Goal: Use online tool/utility: Utilize a website feature to perform a specific function

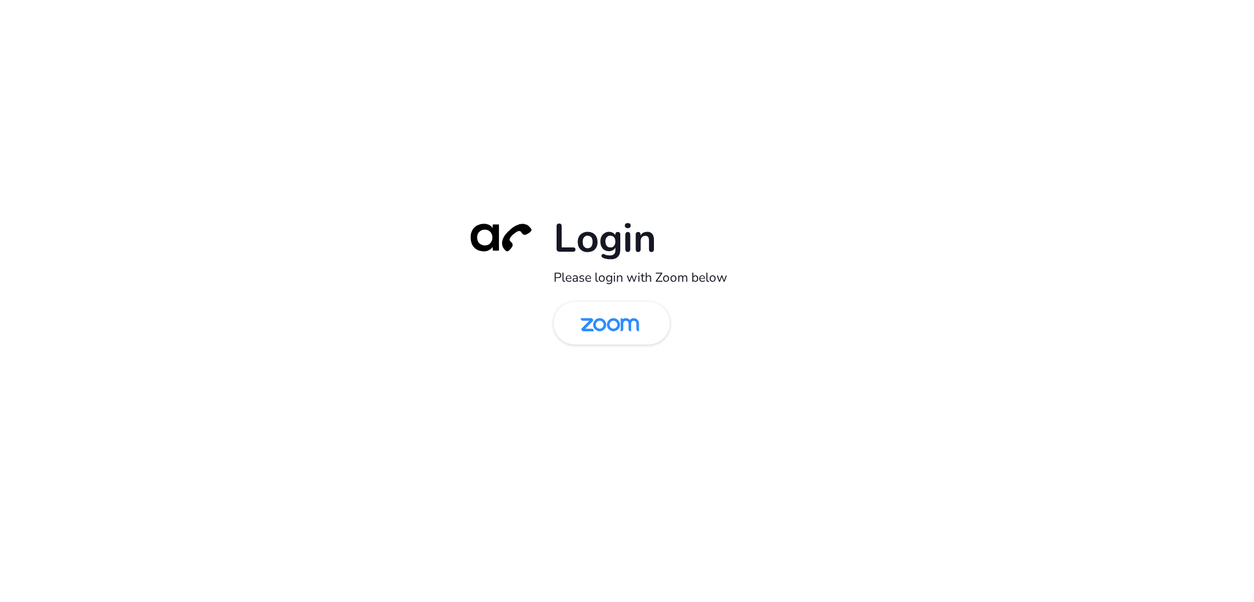
drag, startPoint x: 589, startPoint y: 348, endPoint x: 586, endPoint y: 330, distance: 18.0
click at [589, 347] on div "Login Please login with Zoom below" at bounding box center [627, 301] width 343 height 176
click at [586, 330] on img at bounding box center [610, 324] width 85 height 40
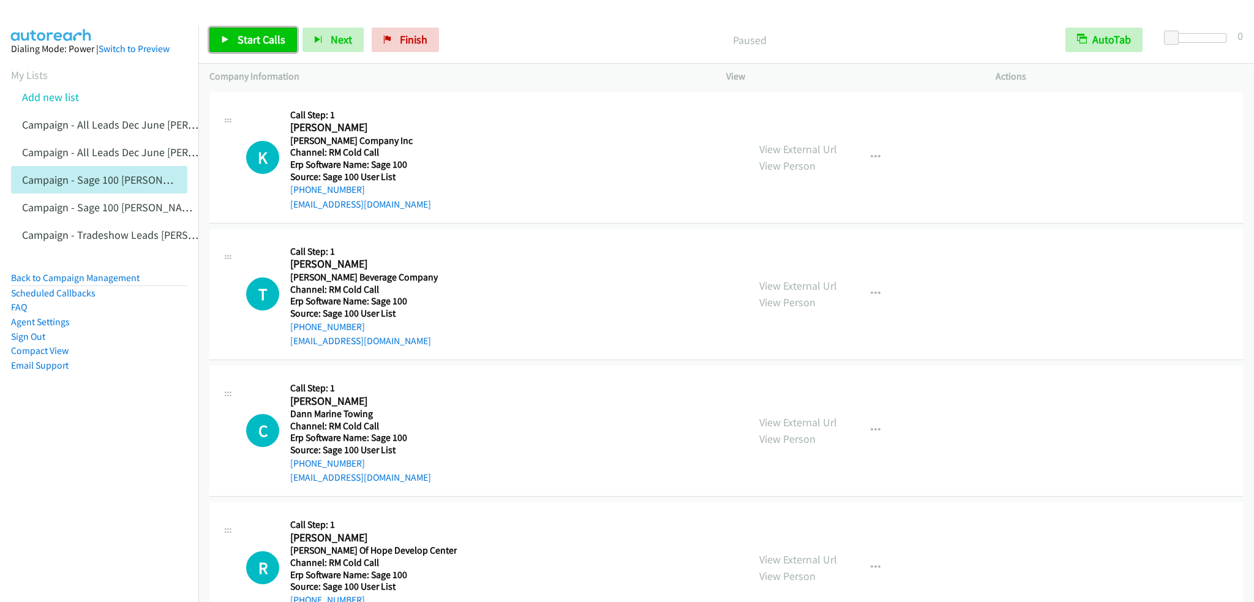
click at [277, 45] on span "Start Calls" at bounding box center [262, 39] width 48 height 14
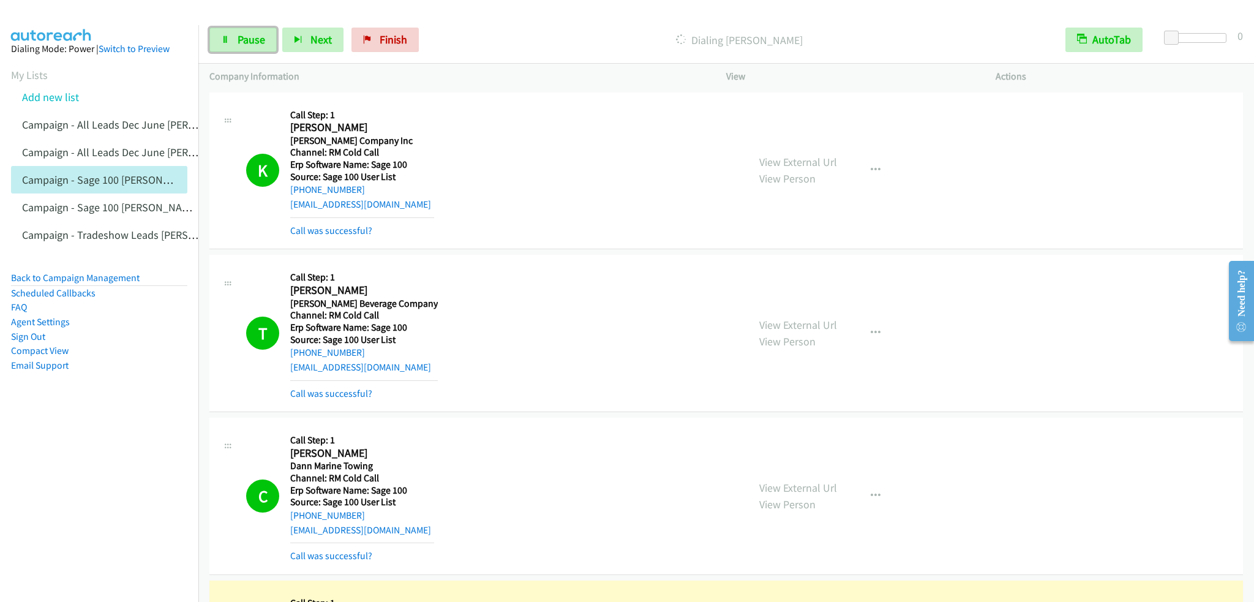
drag, startPoint x: 230, startPoint y: 31, endPoint x: 238, endPoint y: 26, distance: 10.2
click at [230, 31] on link "Pause" at bounding box center [242, 40] width 67 height 25
